Goal: Task Accomplishment & Management: Manage account settings

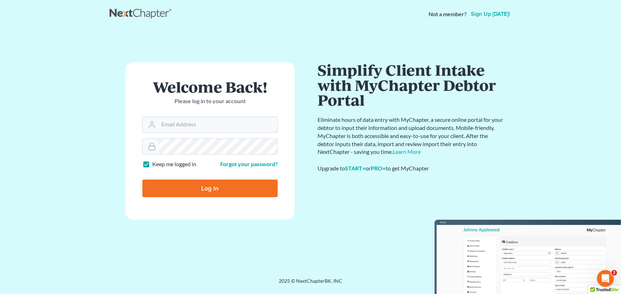
type input "[PERSON_NAME][EMAIL_ADDRESS][PERSON_NAME][DOMAIN_NAME]"
click at [230, 187] on input "Log In" at bounding box center [209, 189] width 135 height 18
type input "Thinking..."
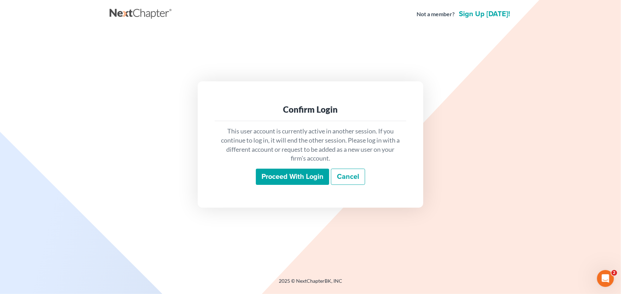
click at [307, 175] on input "Proceed with login" at bounding box center [292, 177] width 73 height 16
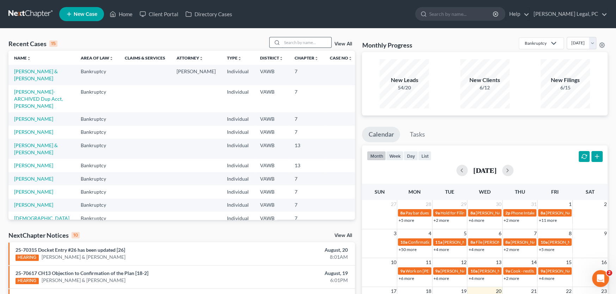
click at [288, 43] on input "search" at bounding box center [306, 42] width 49 height 10
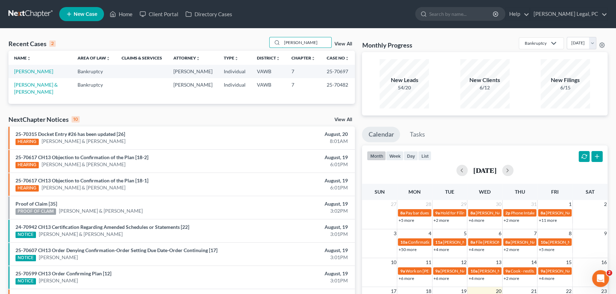
type input "kelley"
click at [44, 81] on td "[PERSON_NAME] & [PERSON_NAME]" at bounding box center [39, 88] width 63 height 20
click at [44, 84] on link "[PERSON_NAME] & [PERSON_NAME]" at bounding box center [36, 88] width 44 height 13
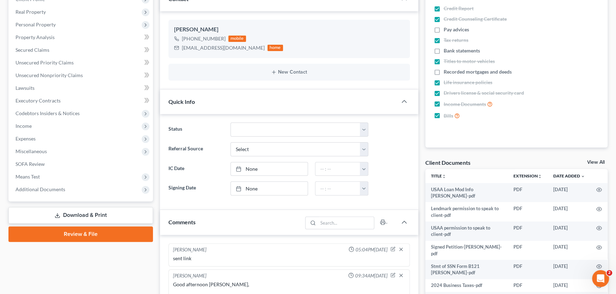
scroll to position [626, 0]
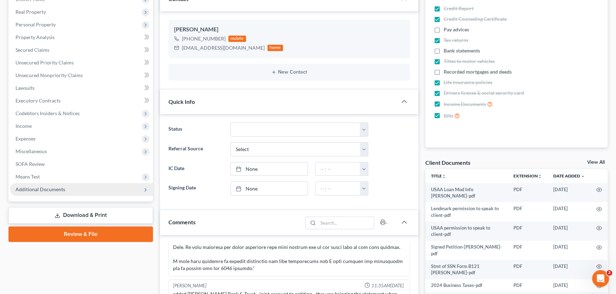
click at [56, 193] on span "Additional Documents" at bounding box center [81, 189] width 143 height 13
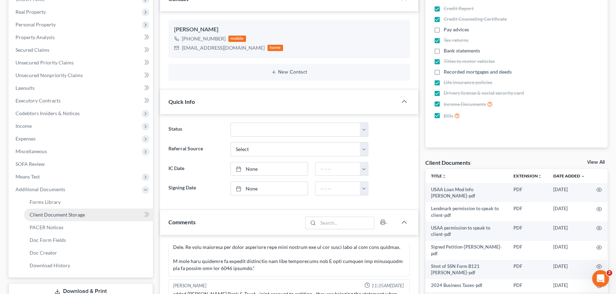
click at [59, 213] on span "Client Document Storage" at bounding box center [57, 215] width 55 height 6
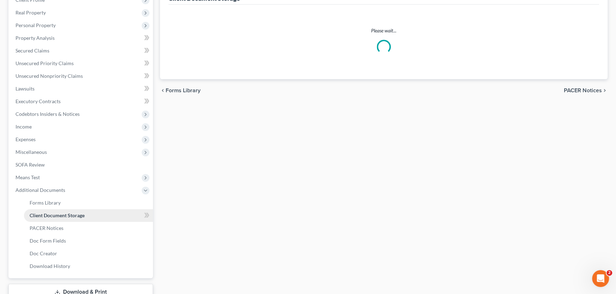
scroll to position [27, 0]
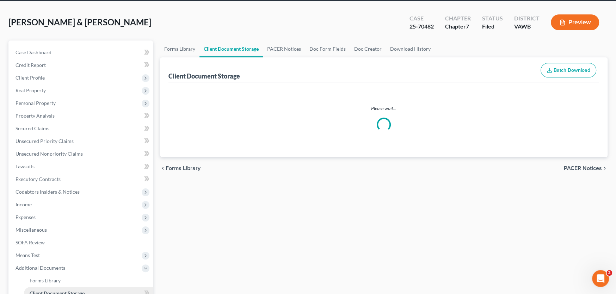
select select "0"
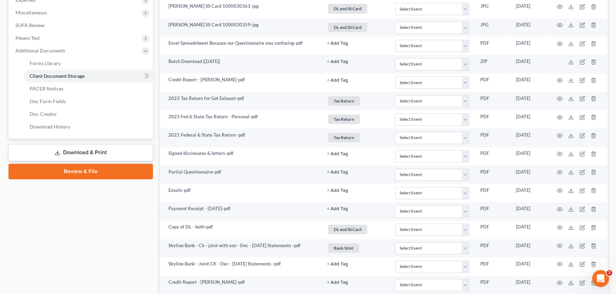
scroll to position [247, 0]
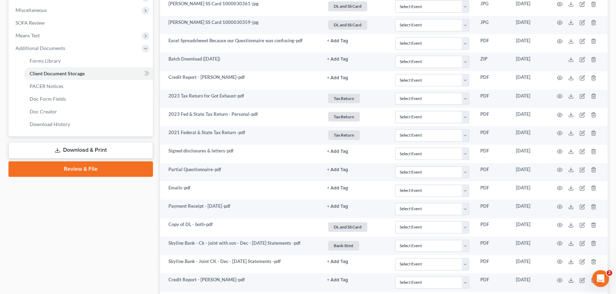
select select "0"
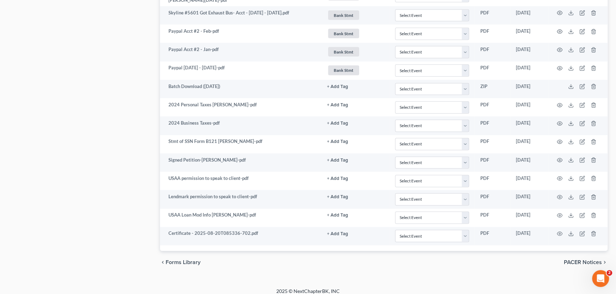
scroll to position [1252, 0]
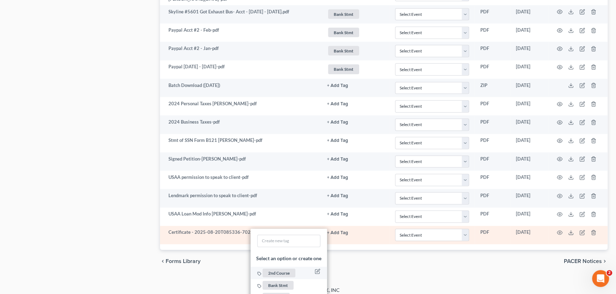
click at [270, 269] on span "2nd Course" at bounding box center [279, 273] width 33 height 9
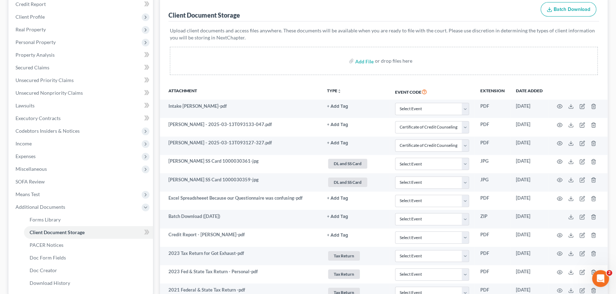
scroll to position [0, 0]
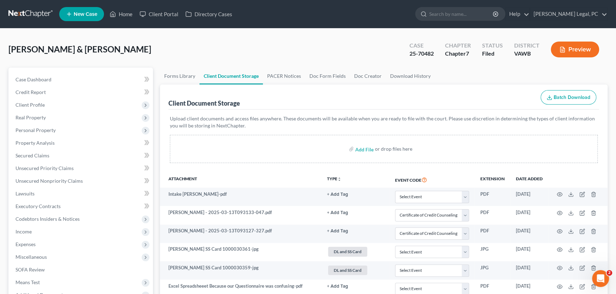
click at [35, 13] on link at bounding box center [30, 14] width 45 height 13
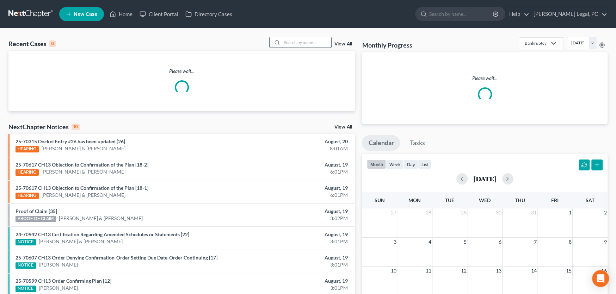
click at [298, 45] on input "search" at bounding box center [306, 42] width 49 height 10
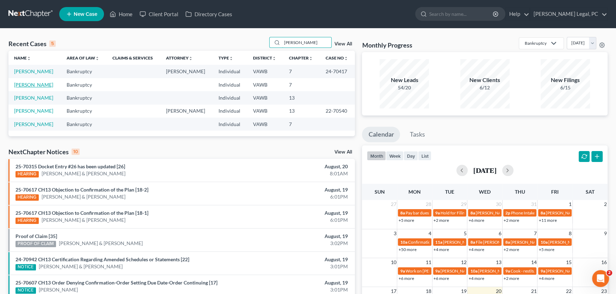
type input "mullins"
click at [36, 83] on link "Mullins, Kayla" at bounding box center [33, 85] width 39 height 6
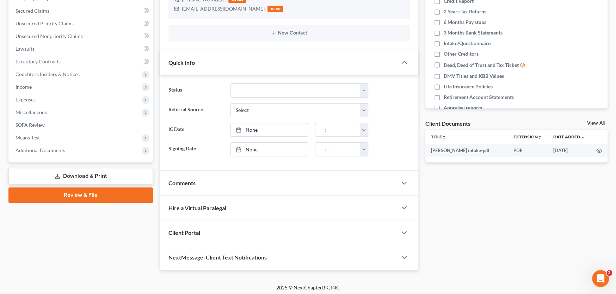
scroll to position [146, 0]
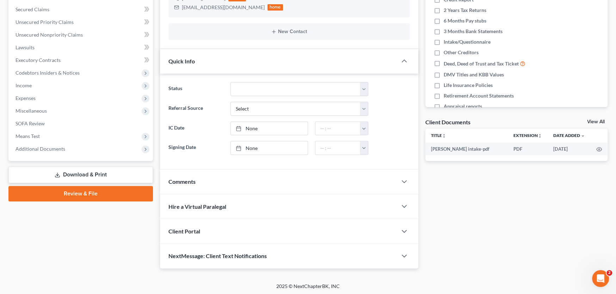
click at [190, 231] on span "Client Portal" at bounding box center [185, 231] width 32 height 7
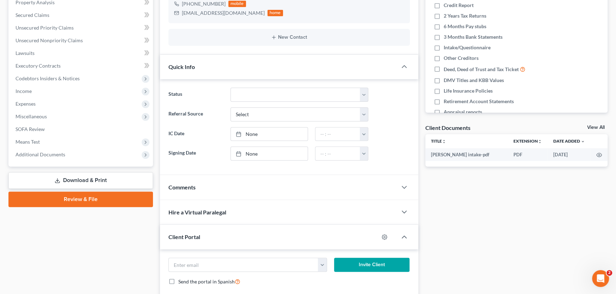
scroll to position [197, 0]
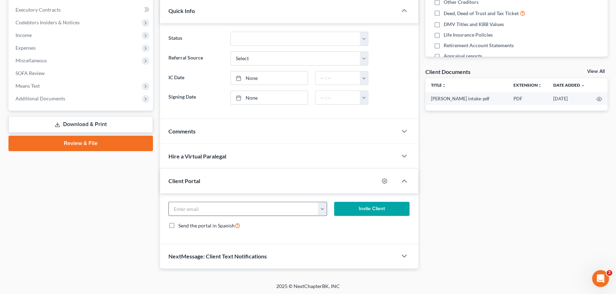
click at [321, 212] on button "button" at bounding box center [322, 208] width 9 height 13
click at [321, 221] on link "lolahbee35@gmail.com" at bounding box center [366, 225] width 96 height 12
type input "lolahbee35@gmail.com"
click at [350, 209] on button "Invite Client" at bounding box center [372, 209] width 76 height 14
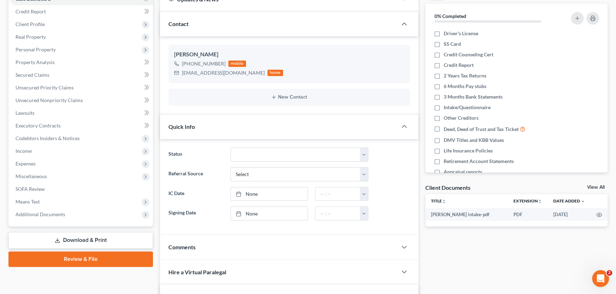
scroll to position [0, 0]
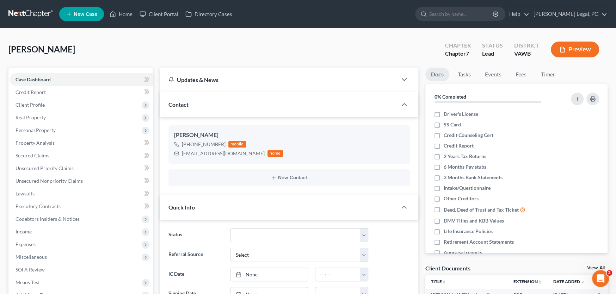
click at [29, 14] on link at bounding box center [30, 14] width 45 height 13
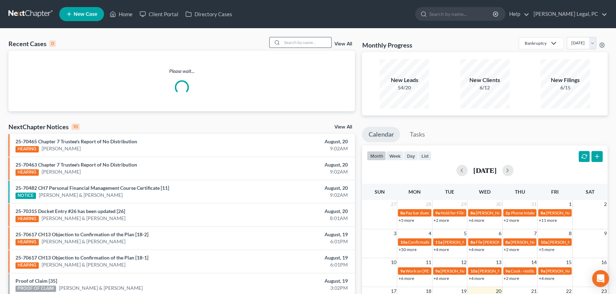
click at [293, 38] on input "search" at bounding box center [306, 42] width 49 height 10
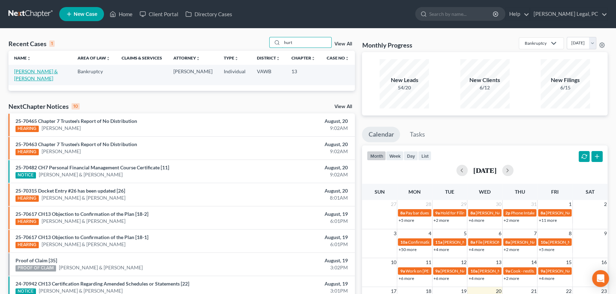
type input "hurt"
click at [51, 69] on link "[PERSON_NAME] & [PERSON_NAME]" at bounding box center [36, 74] width 44 height 13
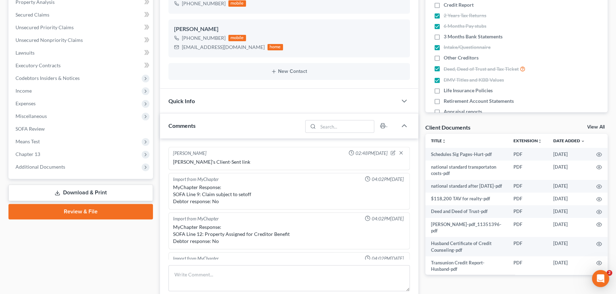
scroll to position [1089, 0]
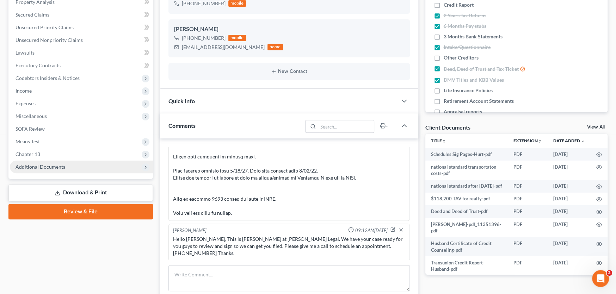
click at [51, 166] on span "Additional Documents" at bounding box center [41, 167] width 50 height 6
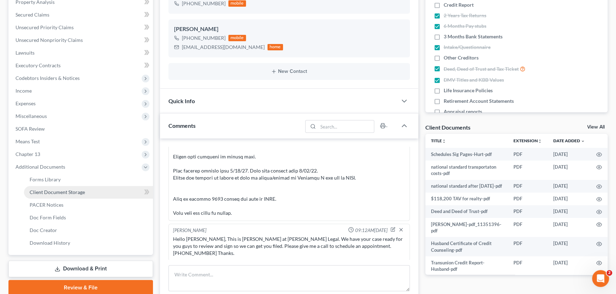
click at [53, 190] on span "Client Document Storage" at bounding box center [57, 192] width 55 height 6
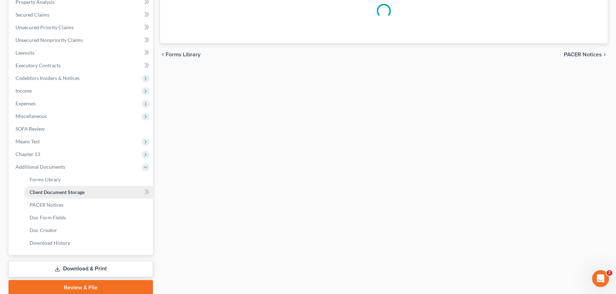
scroll to position [37, 0]
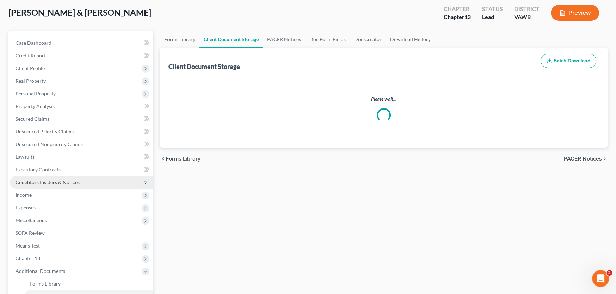
select select "0"
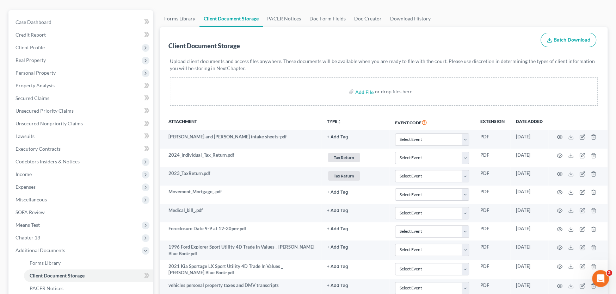
scroll to position [0, 0]
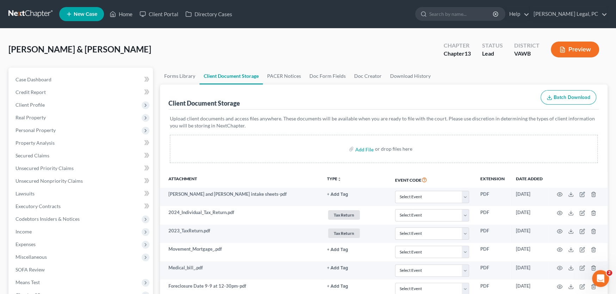
click at [26, 8] on link at bounding box center [30, 14] width 45 height 13
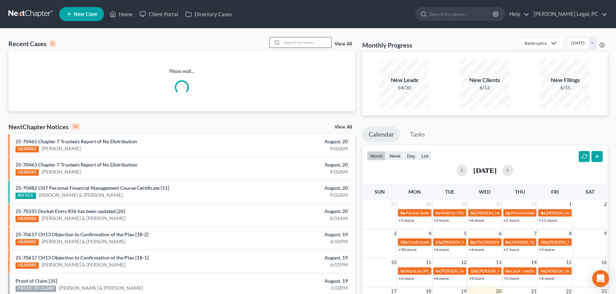
click at [302, 45] on input "search" at bounding box center [306, 42] width 49 height 10
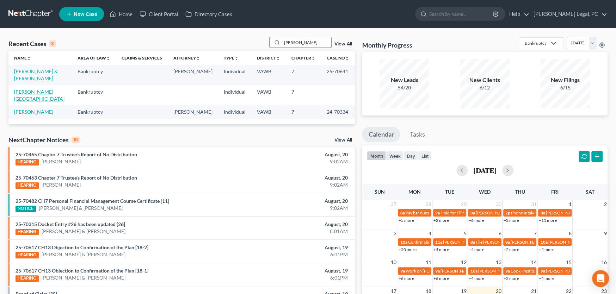
type input "[PERSON_NAME]"
click at [37, 89] on link "[PERSON_NAME][GEOGRAPHIC_DATA]" at bounding box center [39, 95] width 50 height 13
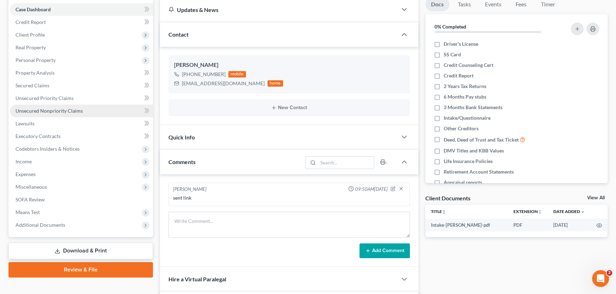
scroll to position [71, 0]
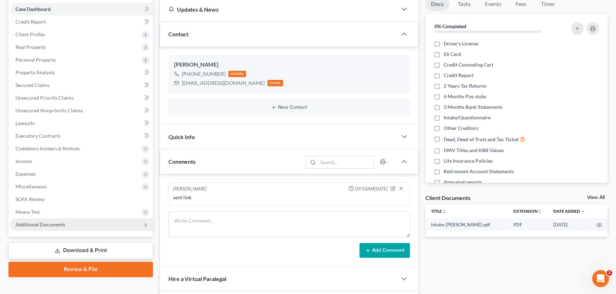
click at [33, 222] on span "Additional Documents" at bounding box center [41, 225] width 50 height 6
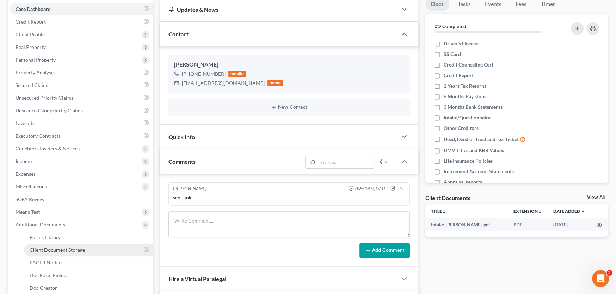
click at [55, 247] on span "Client Document Storage" at bounding box center [57, 250] width 55 height 6
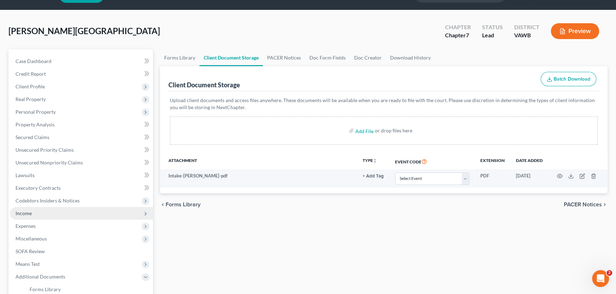
scroll to position [35, 0]
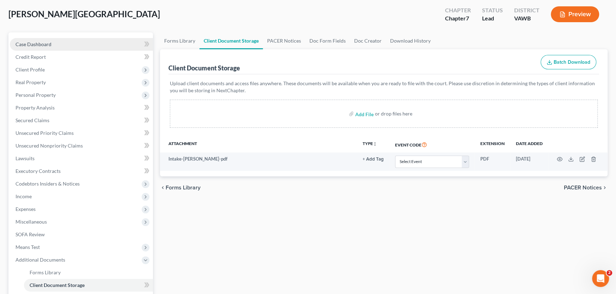
click at [25, 44] on span "Case Dashboard" at bounding box center [34, 44] width 36 height 6
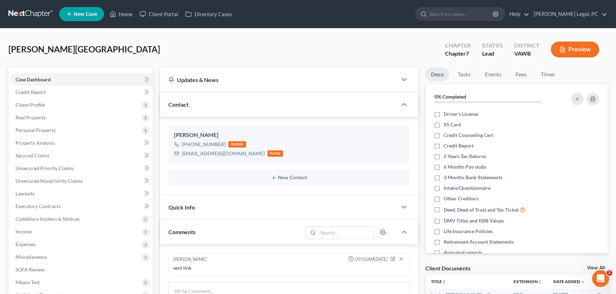
click at [21, 14] on link at bounding box center [30, 14] width 45 height 13
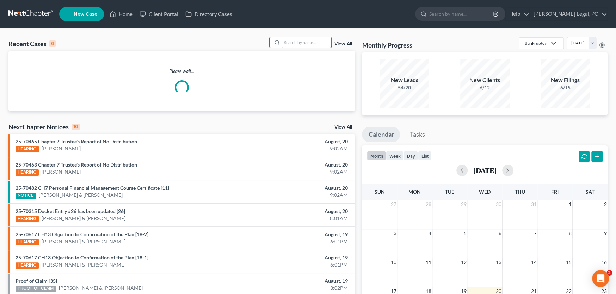
click at [299, 39] on input "search" at bounding box center [306, 42] width 49 height 10
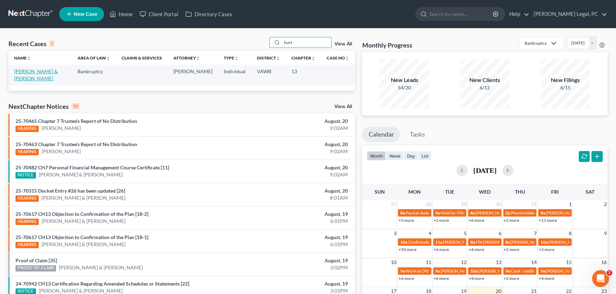
type input "hurt"
click at [32, 73] on link "[PERSON_NAME] & [PERSON_NAME]" at bounding box center [36, 74] width 44 height 13
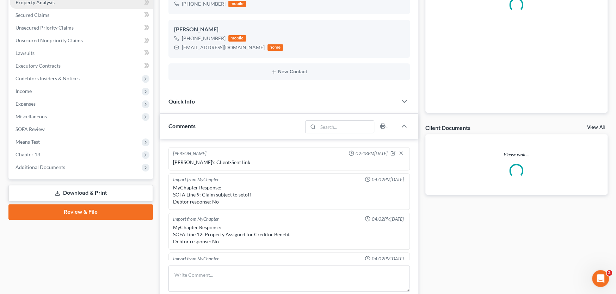
scroll to position [1089, 0]
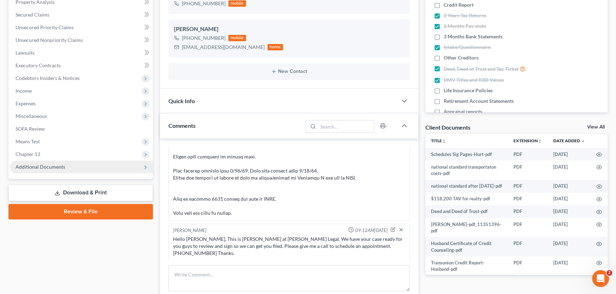
click at [50, 166] on span "Additional Documents" at bounding box center [41, 167] width 50 height 6
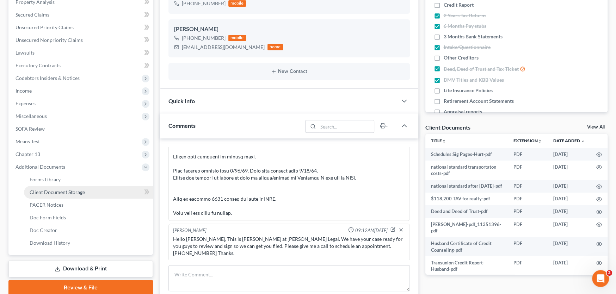
click at [51, 189] on span "Client Document Storage" at bounding box center [57, 192] width 55 height 6
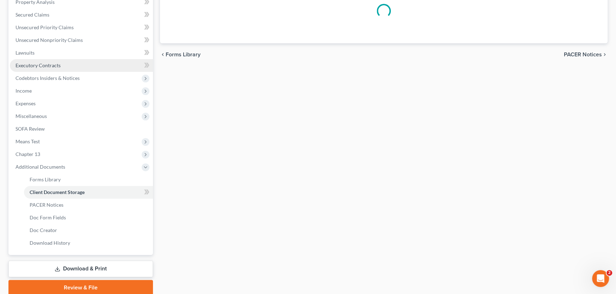
scroll to position [37, 0]
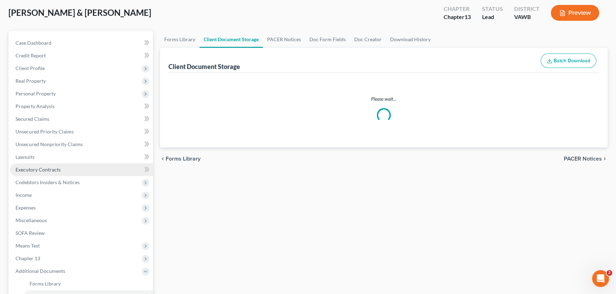
select select "0"
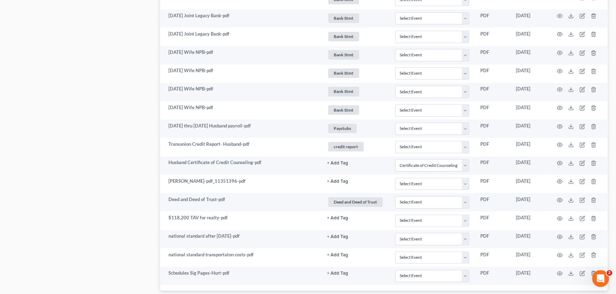
scroll to position [629, 0]
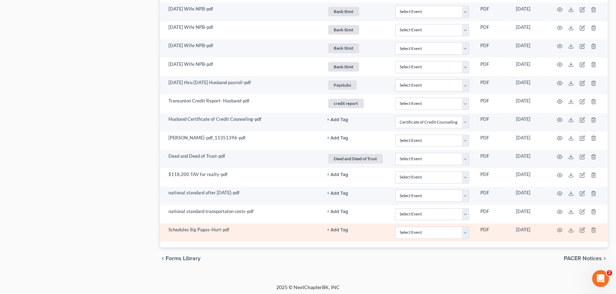
click at [232, 227] on td "Schedules Sig Pages-Hurt-pdf" at bounding box center [240, 233] width 161 height 18
click at [258, 228] on td "Schedules Sig Pages-Hurt-pdf" at bounding box center [240, 233] width 161 height 18
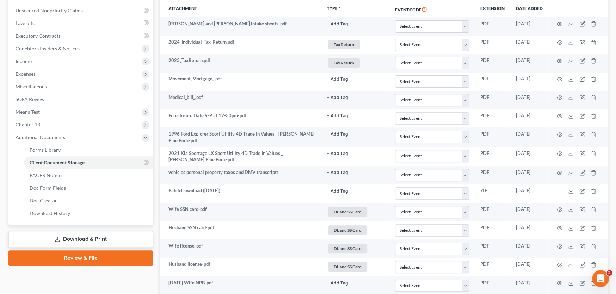
scroll to position [0, 0]
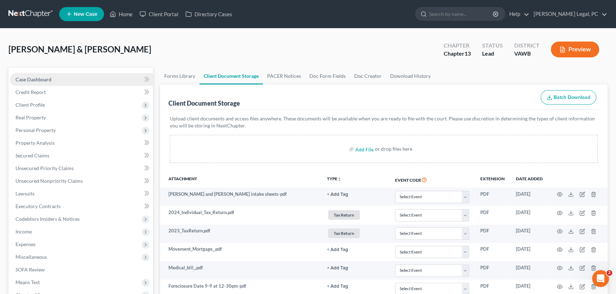
click at [23, 78] on span "Case Dashboard" at bounding box center [34, 80] width 36 height 6
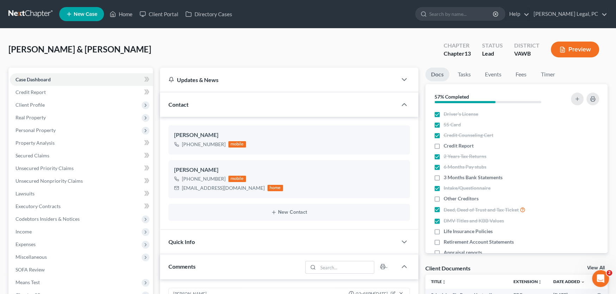
scroll to position [1089, 0]
click at [31, 18] on link at bounding box center [30, 14] width 45 height 13
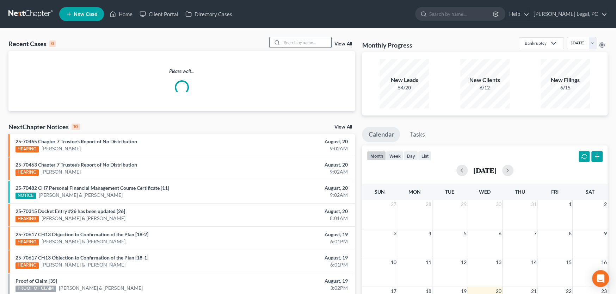
click at [296, 43] on input "search" at bounding box center [306, 42] width 49 height 10
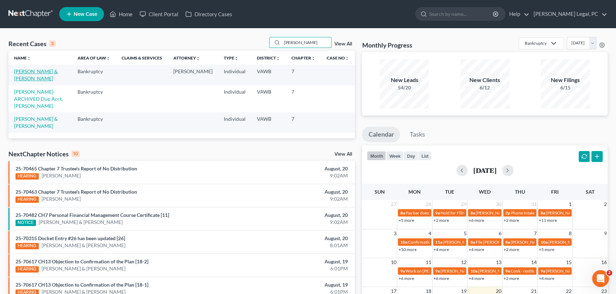
type input "[PERSON_NAME]"
click at [42, 71] on link "[PERSON_NAME] & [PERSON_NAME]" at bounding box center [36, 74] width 44 height 13
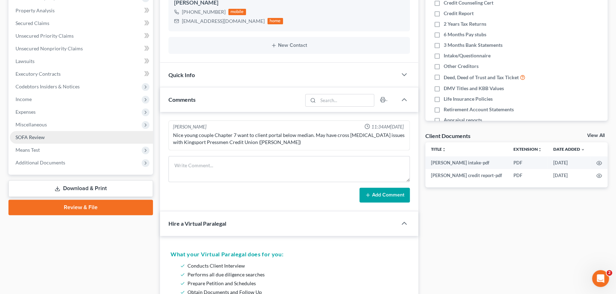
scroll to position [141, 0]
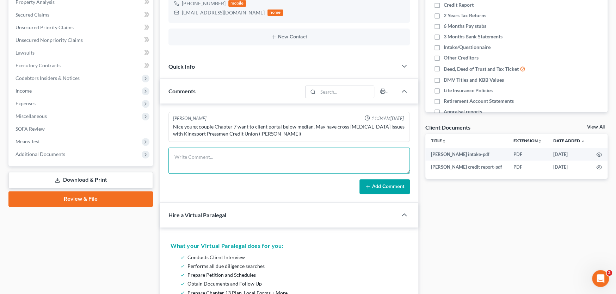
click at [194, 157] on textarea at bounding box center [290, 161] width 242 height 26
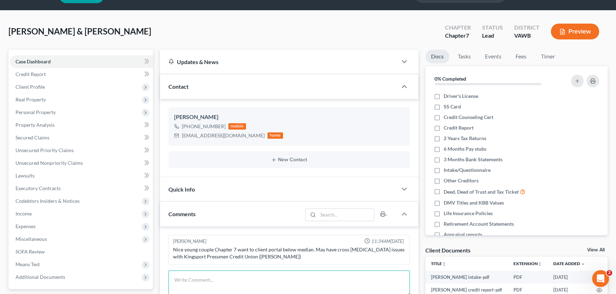
scroll to position [35, 0]
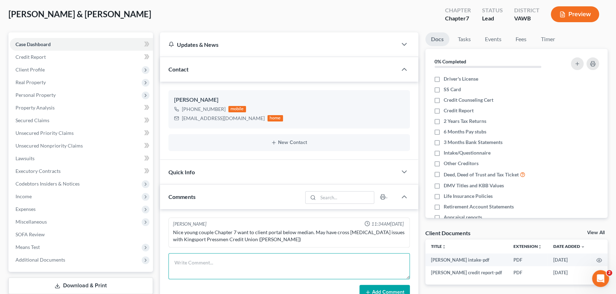
click at [206, 263] on textarea at bounding box center [290, 267] width 242 height 26
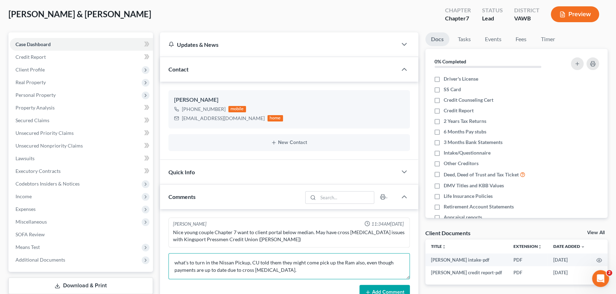
click at [186, 262] on textarea "what's to turn in the Nissan Pickup, CU told them they might come pick up the R…" at bounding box center [290, 267] width 242 height 26
click at [188, 263] on textarea "what's to turn in the Nissan Pickup, CU told them they might come pick up the R…" at bounding box center [290, 267] width 242 height 26
type textarea "wants to turn in the Nissan Pickup, CU told them they might come pick up the Ra…"
click at [375, 287] on button "Add Comment" at bounding box center [385, 292] width 50 height 15
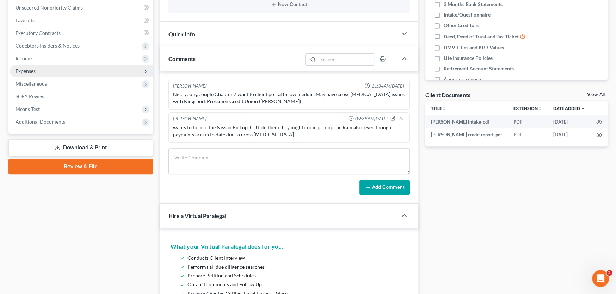
scroll to position [176, 0]
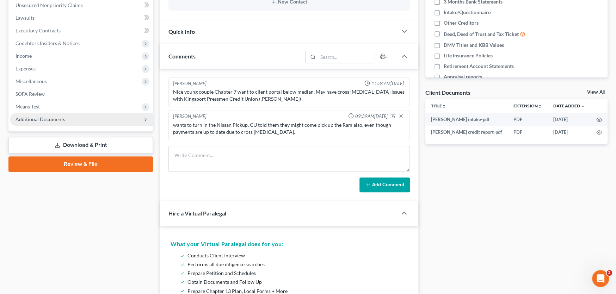
click at [35, 117] on span "Additional Documents" at bounding box center [41, 119] width 50 height 6
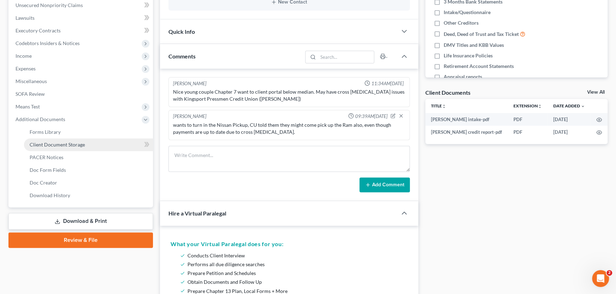
click at [56, 144] on span "Client Document Storage" at bounding box center [57, 145] width 55 height 6
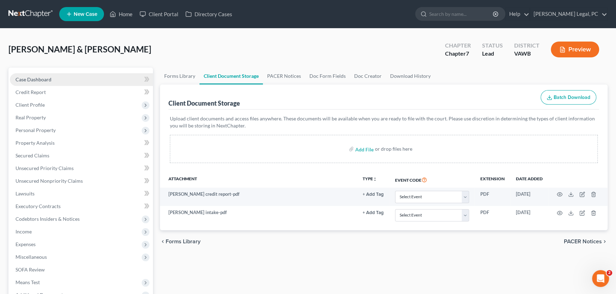
click at [29, 79] on span "Case Dashboard" at bounding box center [34, 80] width 36 height 6
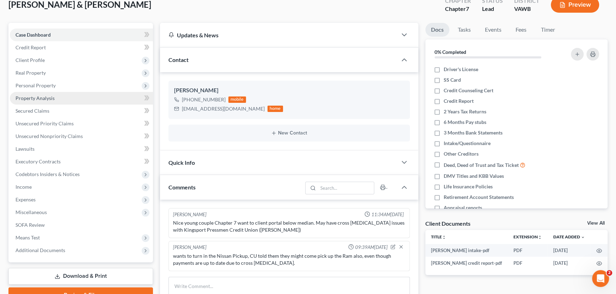
scroll to position [106, 0]
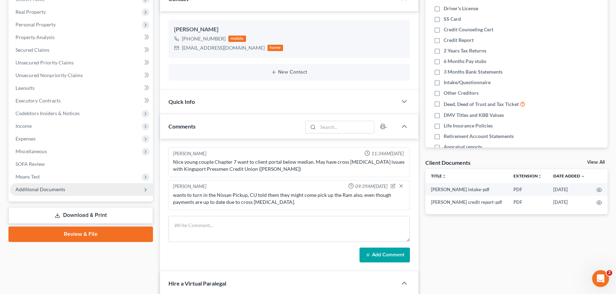
click at [43, 188] on span "Additional Documents" at bounding box center [41, 190] width 50 height 6
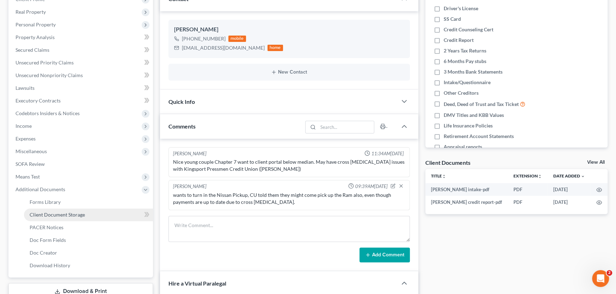
click at [52, 212] on span "Client Document Storage" at bounding box center [57, 215] width 55 height 6
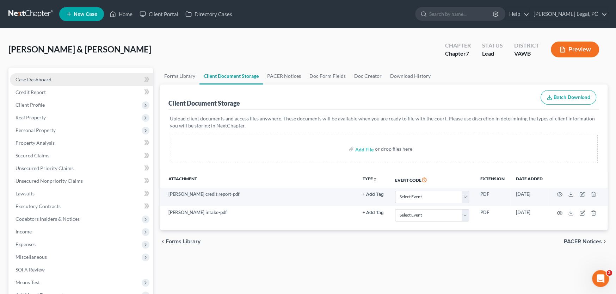
click at [38, 79] on span "Case Dashboard" at bounding box center [34, 80] width 36 height 6
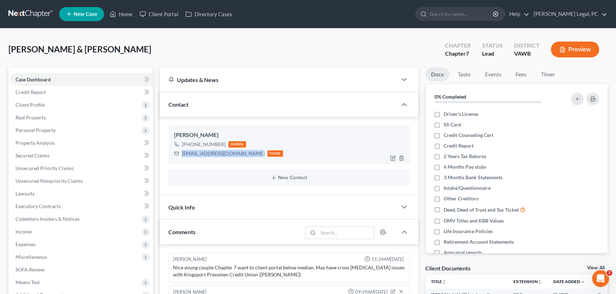
drag, startPoint x: 251, startPoint y: 154, endPoint x: 182, endPoint y: 154, distance: 69.1
click at [182, 154] on div "matthewrobbins140@gmail.com" at bounding box center [223, 153] width 83 height 7
copy div "matthewrobbins140@gmail.com"
click at [34, 14] on link at bounding box center [30, 14] width 45 height 13
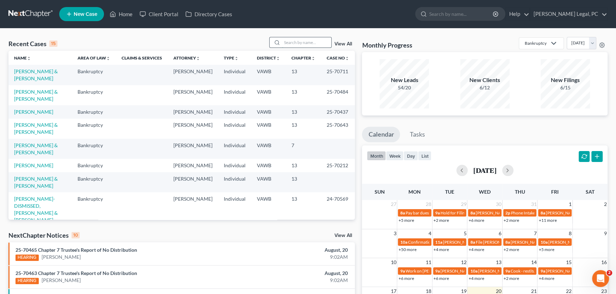
click at [298, 41] on input "search" at bounding box center [306, 42] width 49 height 10
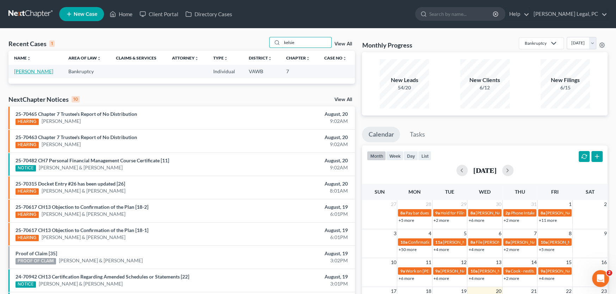
type input "kelsie"
click at [38, 70] on link "[PERSON_NAME]" at bounding box center [33, 71] width 39 height 6
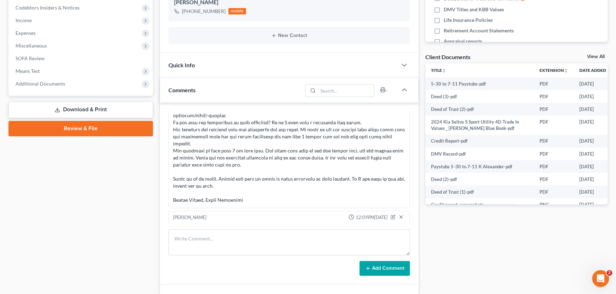
scroll to position [426, 0]
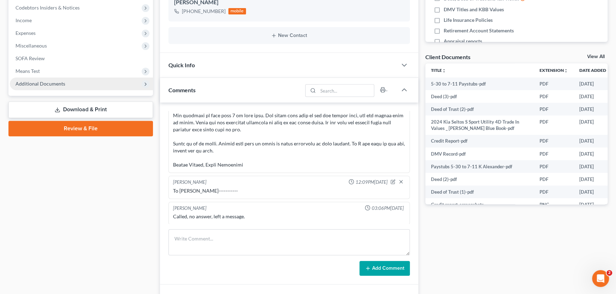
click at [47, 83] on span "Additional Documents" at bounding box center [41, 84] width 50 height 6
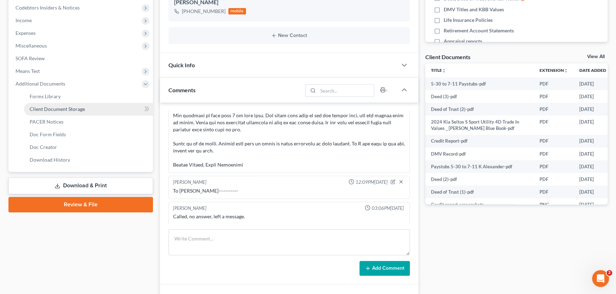
click at [47, 106] on span "Client Document Storage" at bounding box center [57, 109] width 55 height 6
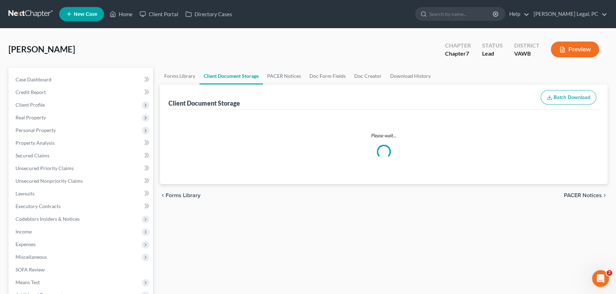
select select "0"
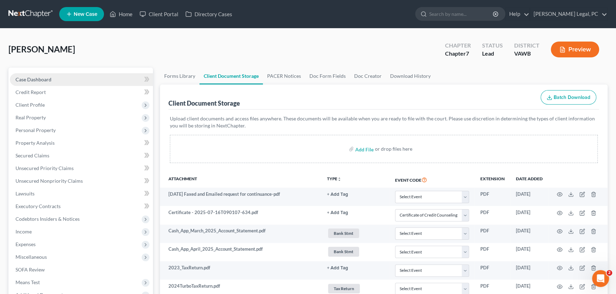
click at [35, 77] on span "Case Dashboard" at bounding box center [34, 80] width 36 height 6
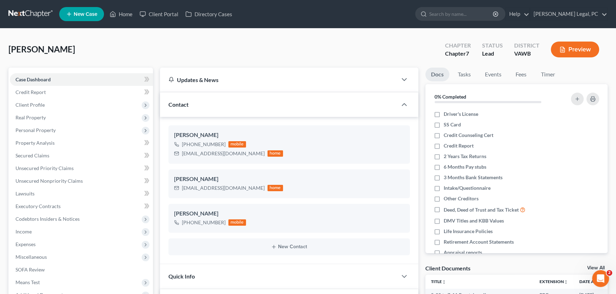
click at [27, 14] on link at bounding box center [30, 14] width 45 height 13
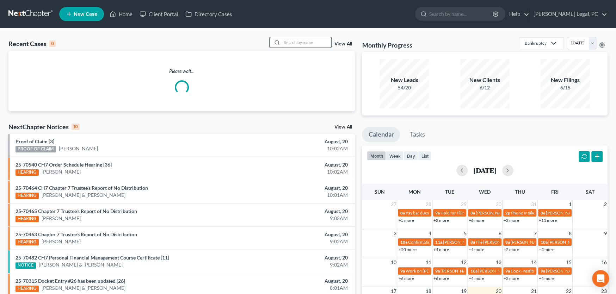
click at [294, 41] on input "search" at bounding box center [306, 42] width 49 height 10
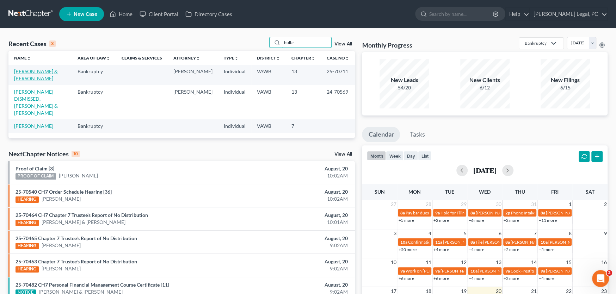
type input "holbr"
click at [43, 71] on link "[PERSON_NAME] & [PERSON_NAME]" at bounding box center [36, 74] width 44 height 13
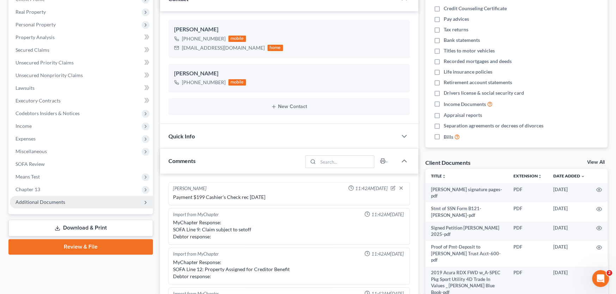
scroll to position [969, 0]
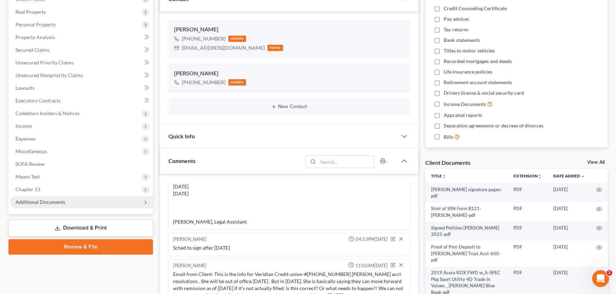
click at [43, 199] on span "Additional Documents" at bounding box center [41, 202] width 50 height 6
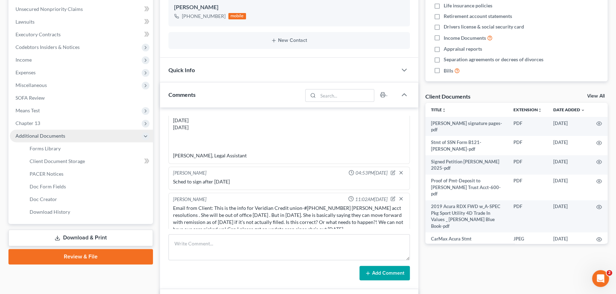
scroll to position [176, 0]
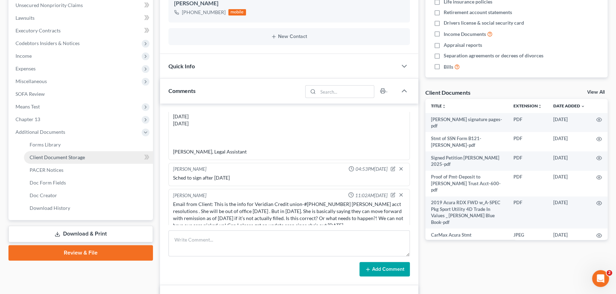
click at [71, 157] on span "Client Document Storage" at bounding box center [57, 157] width 55 height 6
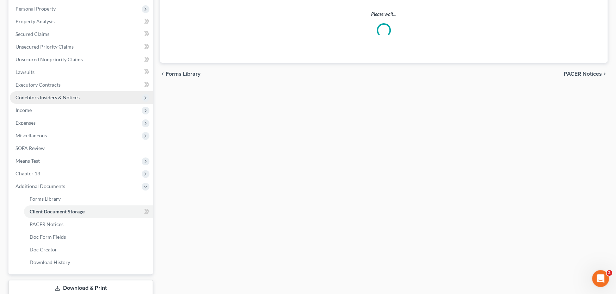
scroll to position [53, 0]
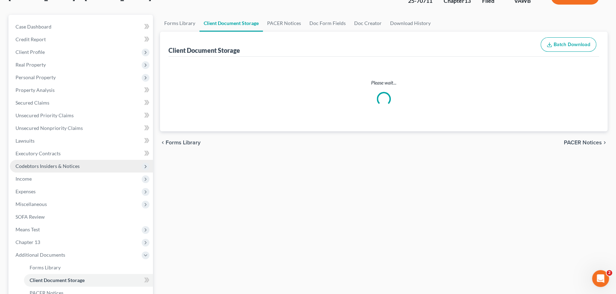
select select "0"
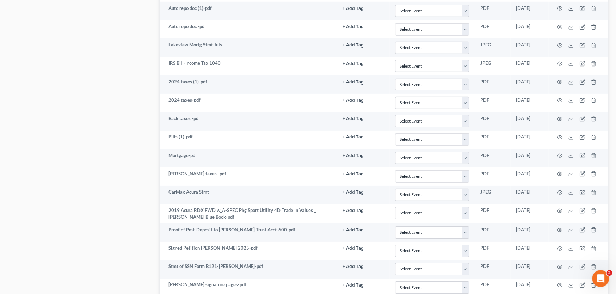
scroll to position [1677, 0]
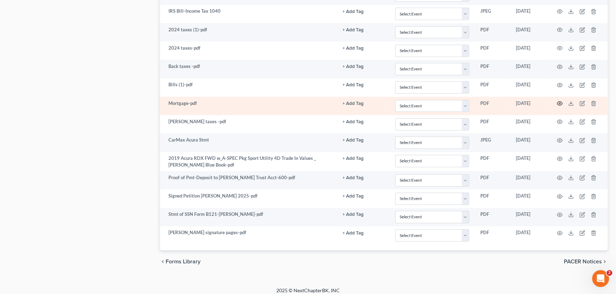
click at [560, 103] on circle "button" at bounding box center [559, 103] width 1 height 1
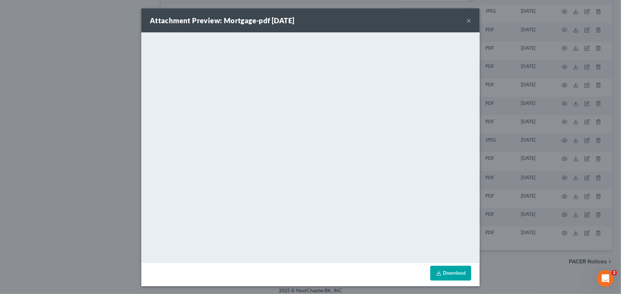
click at [467, 21] on button "×" at bounding box center [469, 20] width 5 height 8
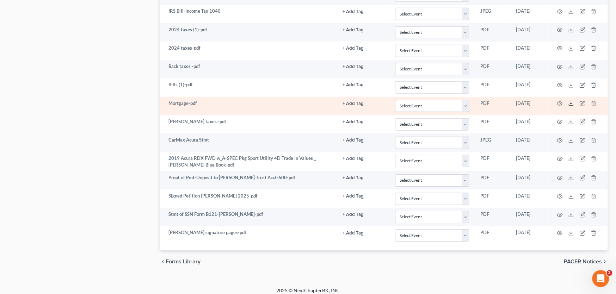
click at [572, 101] on icon at bounding box center [571, 104] width 6 height 6
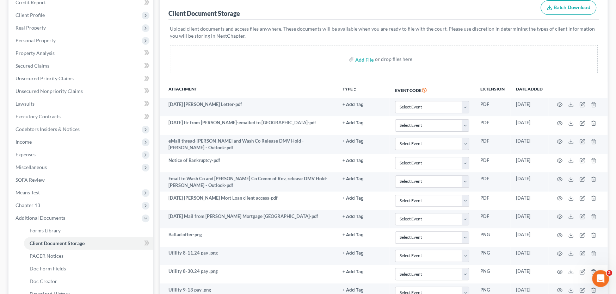
scroll to position [0, 0]
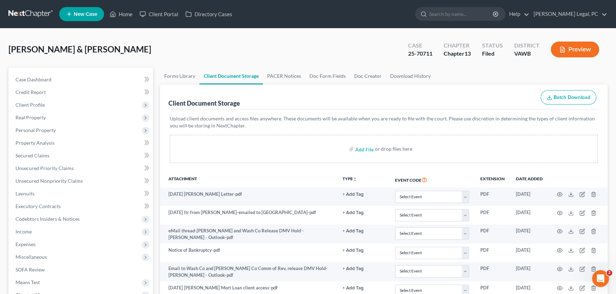
click at [39, 14] on link at bounding box center [30, 14] width 45 height 13
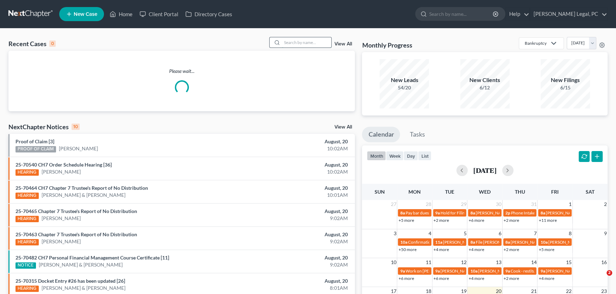
click at [290, 43] on input "search" at bounding box center [306, 42] width 49 height 10
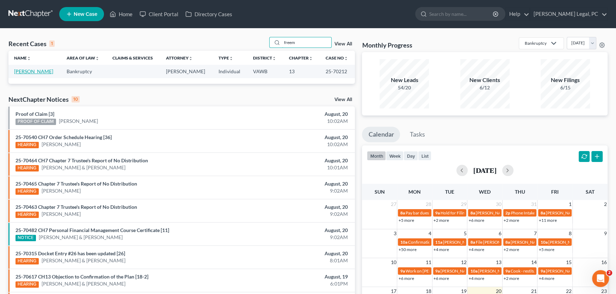
type input "freem"
click at [35, 72] on link "[PERSON_NAME]" at bounding box center [33, 71] width 39 height 6
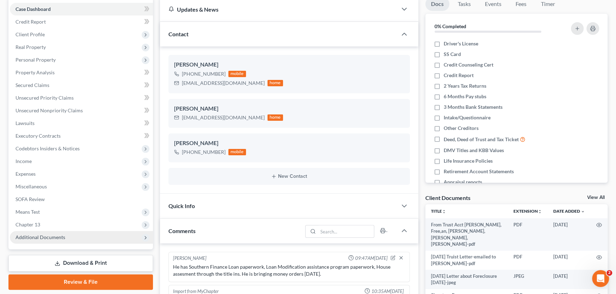
scroll to position [345, 0]
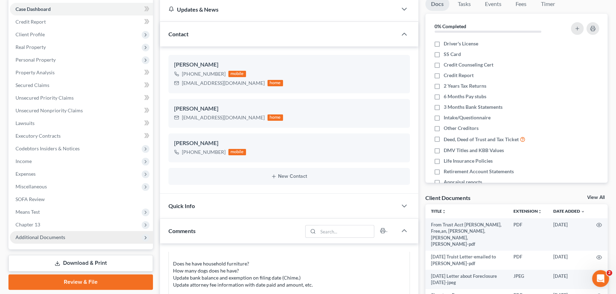
click at [42, 236] on span "Additional Documents" at bounding box center [41, 237] width 50 height 6
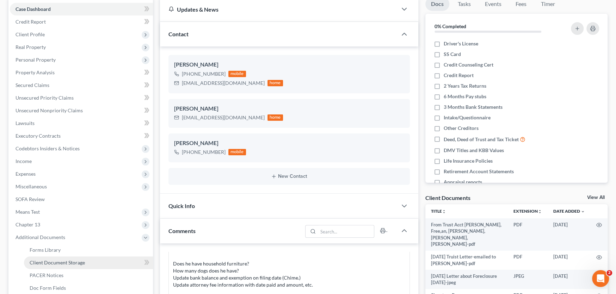
click at [44, 259] on link "Client Document Storage" at bounding box center [88, 263] width 129 height 13
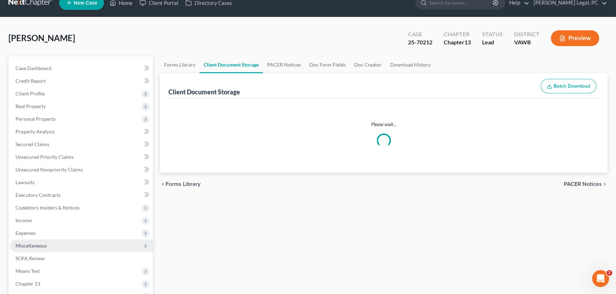
select select "0"
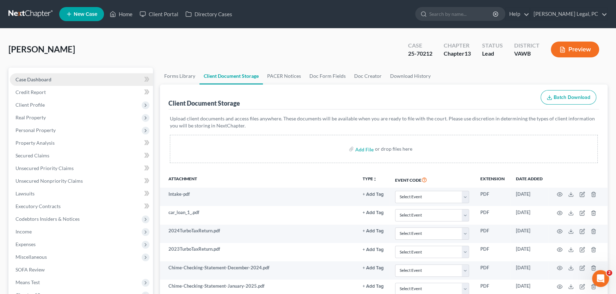
click at [33, 77] on span "Case Dashboard" at bounding box center [34, 80] width 36 height 6
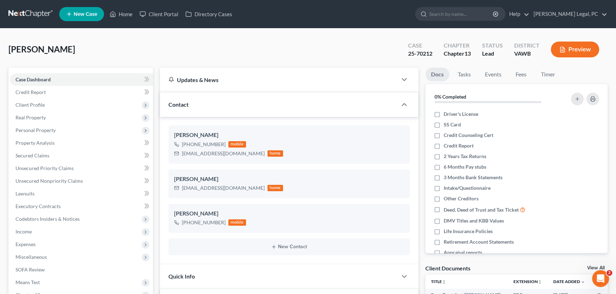
scroll to position [345, 0]
drag, startPoint x: 220, startPoint y: 154, endPoint x: 181, endPoint y: 155, distance: 38.8
click at [181, 155] on div "[EMAIL_ADDRESS][DOMAIN_NAME] home" at bounding box center [228, 153] width 109 height 9
copy div "[EMAIL_ADDRESS][DOMAIN_NAME]"
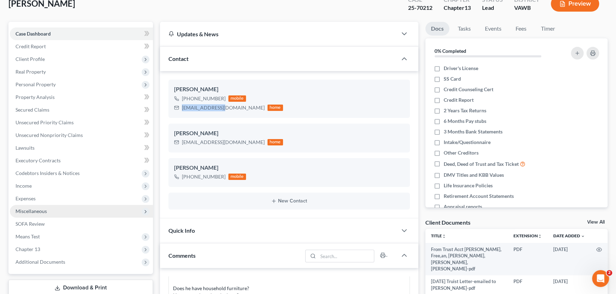
scroll to position [106, 0]
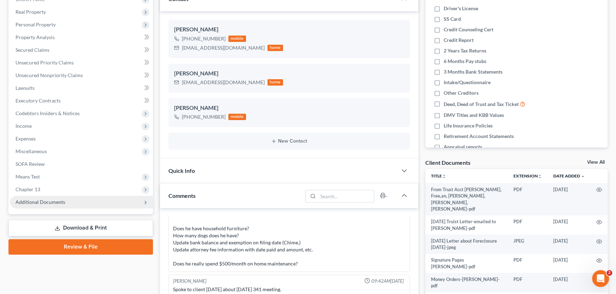
click at [66, 201] on span "Additional Documents" at bounding box center [81, 202] width 143 height 13
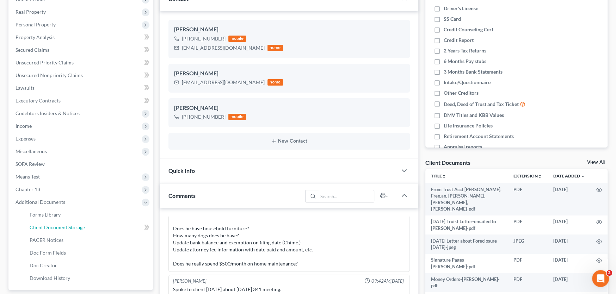
click at [74, 228] on span "Client Document Storage" at bounding box center [57, 228] width 55 height 6
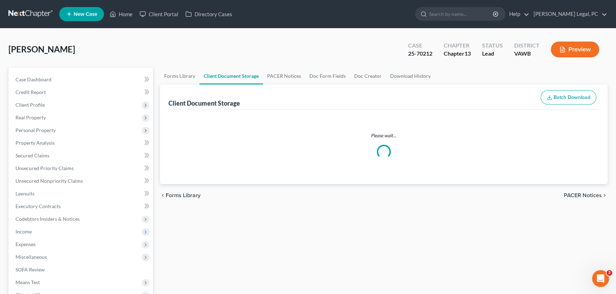
select select "0"
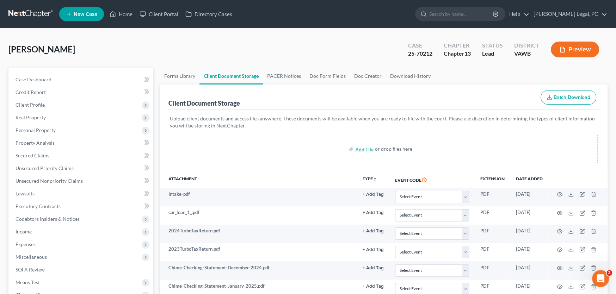
select select "0"
click at [39, 81] on span "Case Dashboard" at bounding box center [34, 80] width 36 height 6
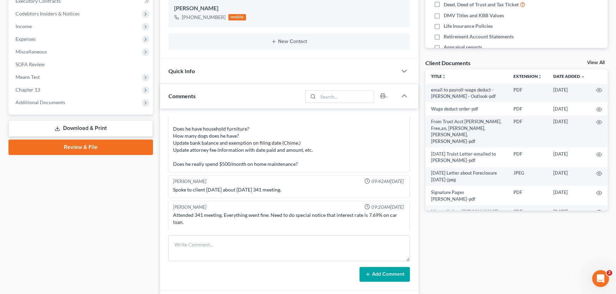
scroll to position [282, 0]
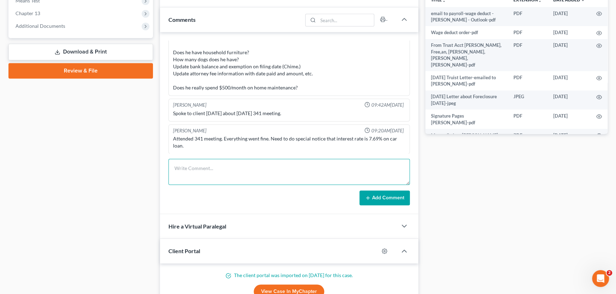
click at [184, 167] on textarea at bounding box center [290, 172] width 242 height 26
click at [386, 166] on textarea "sent email to peggy.miracle@gilesindustries.com to check on status of wage dedu…" at bounding box center [290, 172] width 242 height 26
paste textarea "Peggy - 423.626.7243"
click at [175, 169] on textarea "sent email to peggy.miracle@gilesindustries.com to check on status of wage dedu…" at bounding box center [290, 172] width 242 height 26
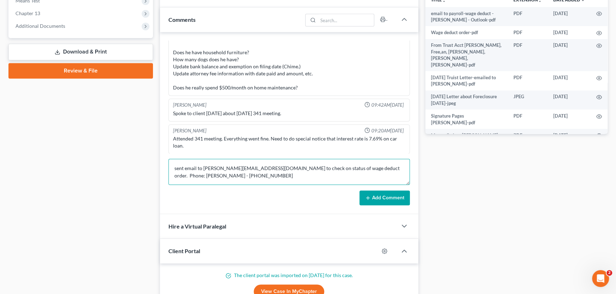
click at [185, 168] on textarea "sent email to peggy.miracle@gilesindustries.com to check on status of wage dedu…" at bounding box center [290, 172] width 242 height 26
paste textarea "Rachel: We filed a wage deduct for Andrew Freeman about a month ago, but it is …"
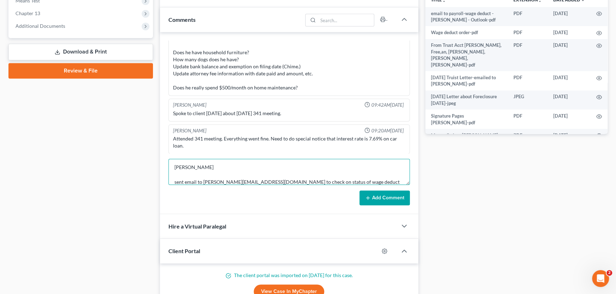
click at [174, 182] on textarea "Rachel: We filed a wage deduct for Andrew Freeman about a month ago, but it is …" at bounding box center [290, 172] width 242 height 26
drag, startPoint x: 173, startPoint y: 182, endPoint x: 190, endPoint y: 161, distance: 26.6
click at [174, 182] on textarea "Rachel: We filed a wage deduct for Andrew Freeman about a month ago, but it is …" at bounding box center [290, 172] width 242 height 26
type textarea "Rachel: We filed a wage deduct for Andrew Freeman about a month ago, but it is …"
click at [372, 201] on button "Add Comment" at bounding box center [385, 198] width 50 height 15
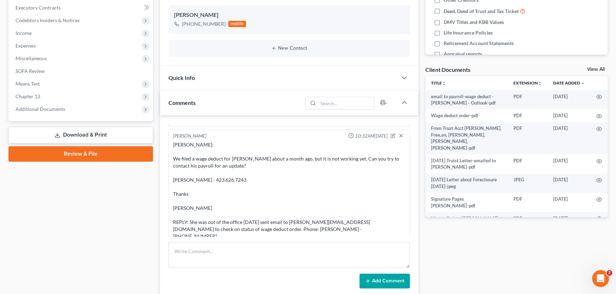
scroll to position [176, 0]
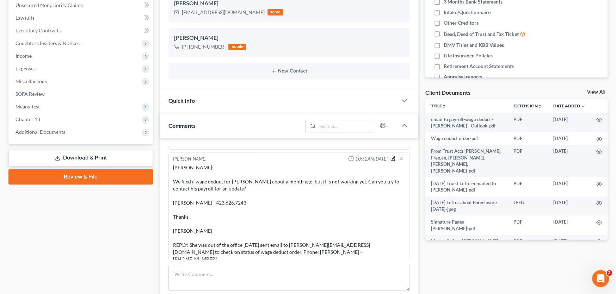
click at [391, 156] on icon "button" at bounding box center [393, 158] width 5 height 5
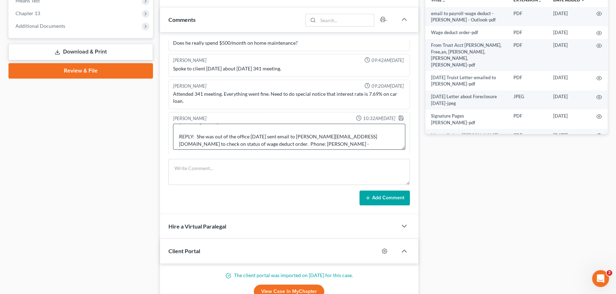
scroll to position [81, 0]
click at [318, 140] on textarea "Rachel: We filed a wage deduct for Andrew Freeman about a month ago, but it is …" at bounding box center [289, 137] width 232 height 26
type textarea "Rachel: We filed a wage deduct for Andrew Freeman about a month ago, but it is …"
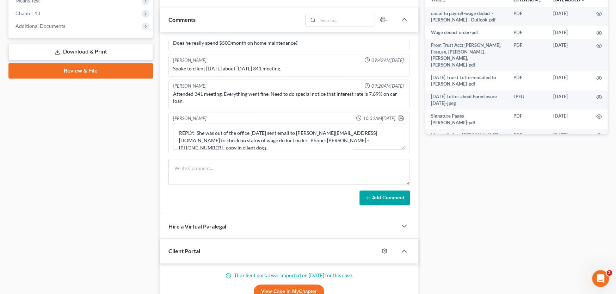
click at [398, 117] on icon "button" at bounding box center [401, 118] width 6 height 6
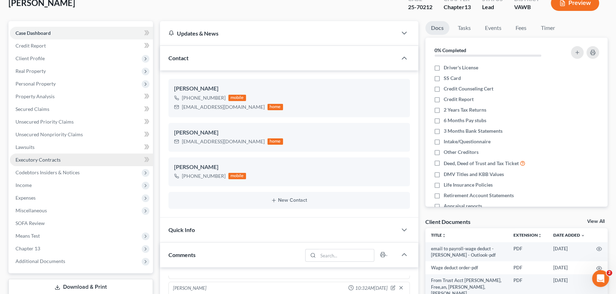
scroll to position [0, 0]
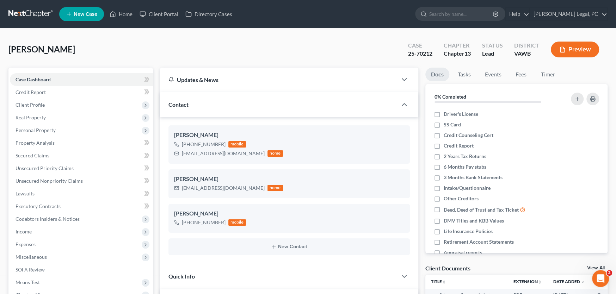
click at [24, 13] on link at bounding box center [30, 14] width 45 height 13
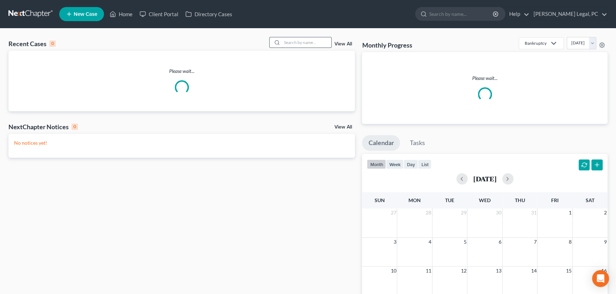
click at [305, 43] on input "search" at bounding box center [306, 42] width 49 height 10
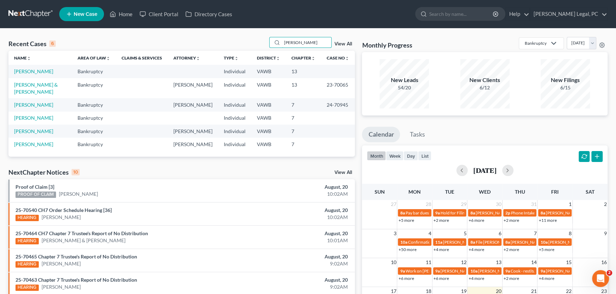
type input "[PERSON_NAME]"
click at [51, 87] on td "[PERSON_NAME] & [PERSON_NAME]" at bounding box center [39, 88] width 63 height 20
click at [52, 84] on link "[PERSON_NAME] & [PERSON_NAME]" at bounding box center [36, 88] width 44 height 13
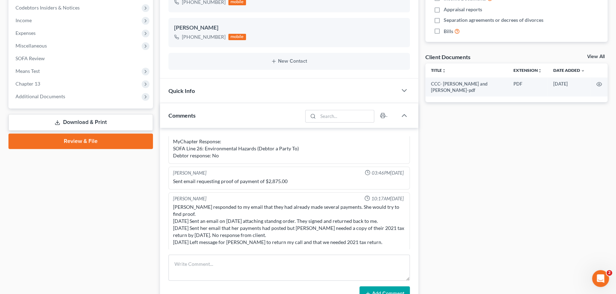
scroll to position [372, 0]
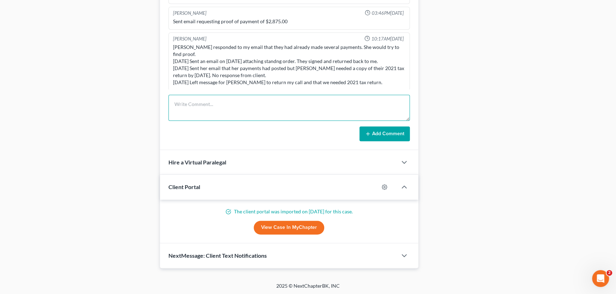
click at [197, 108] on textarea at bounding box center [290, 108] width 242 height 26
paste textarea "The attachment I sent at the bottom of my email is the new petition. I clicked …"
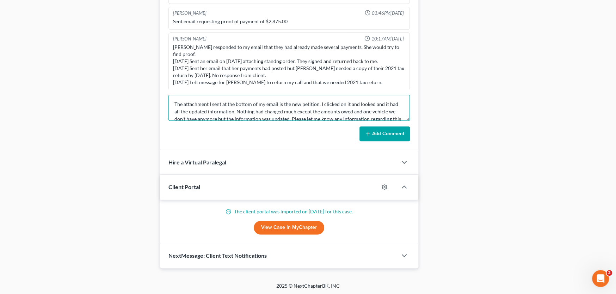
scroll to position [75, 0]
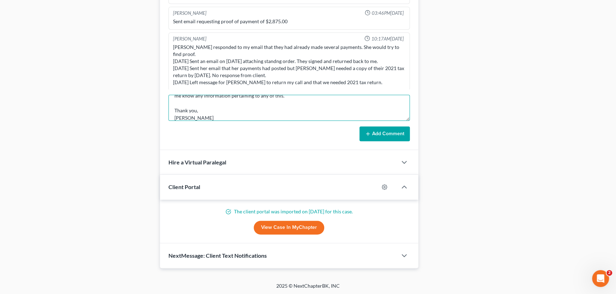
type textarea "The attachment I sent at the bottom of my email is the new petition. I clicked …"
click at [371, 135] on icon at bounding box center [368, 134] width 6 height 6
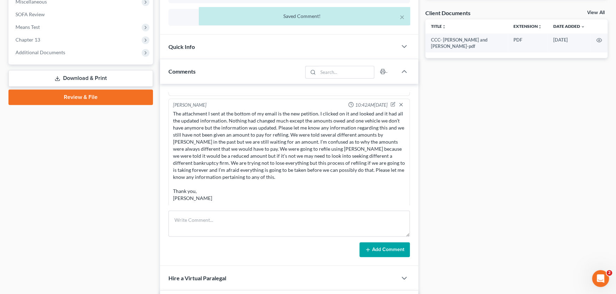
scroll to position [231, 0]
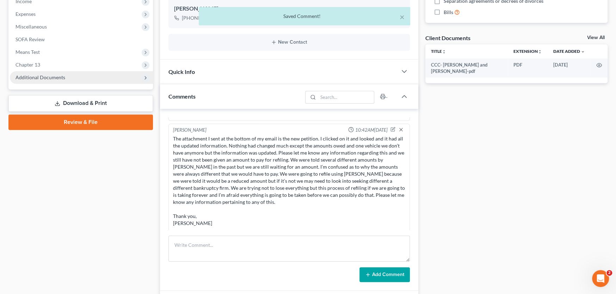
click at [33, 78] on span "Additional Documents" at bounding box center [41, 77] width 50 height 6
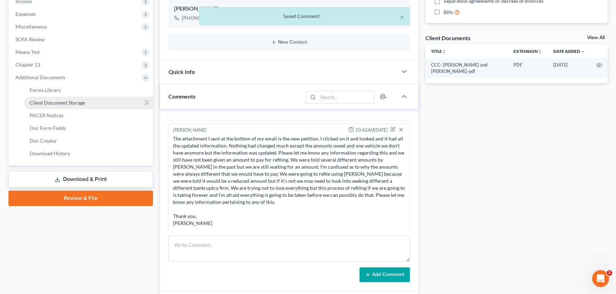
click at [44, 102] on span "Client Document Storage" at bounding box center [57, 103] width 55 height 6
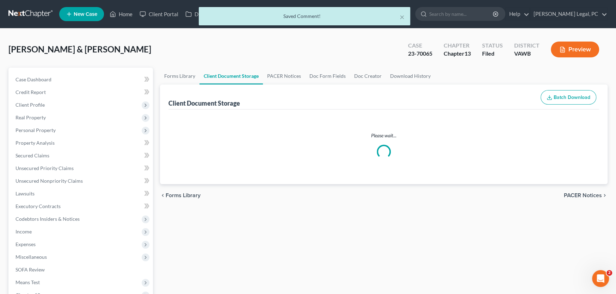
select select "0"
